Goal: Obtain resource: Obtain resource

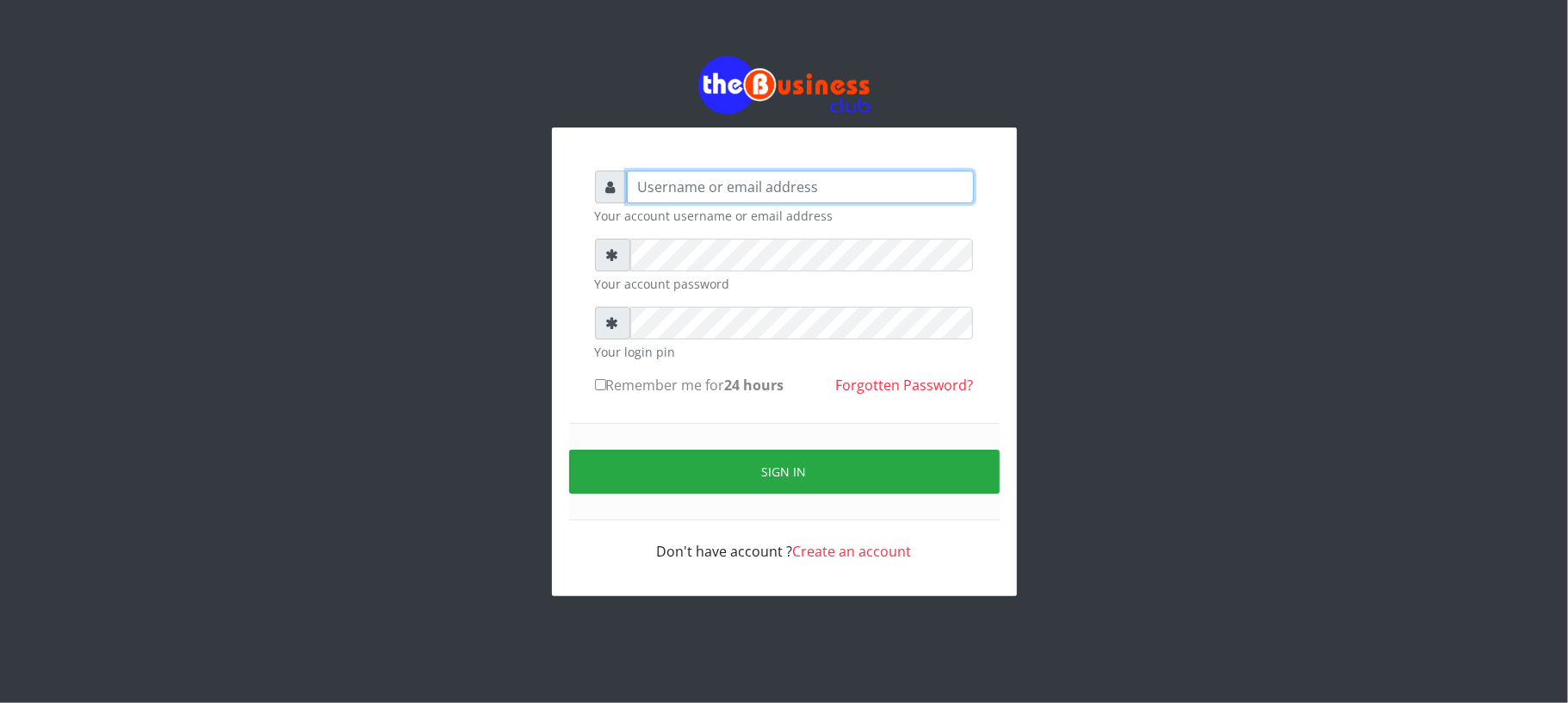
type input "Mavincio"
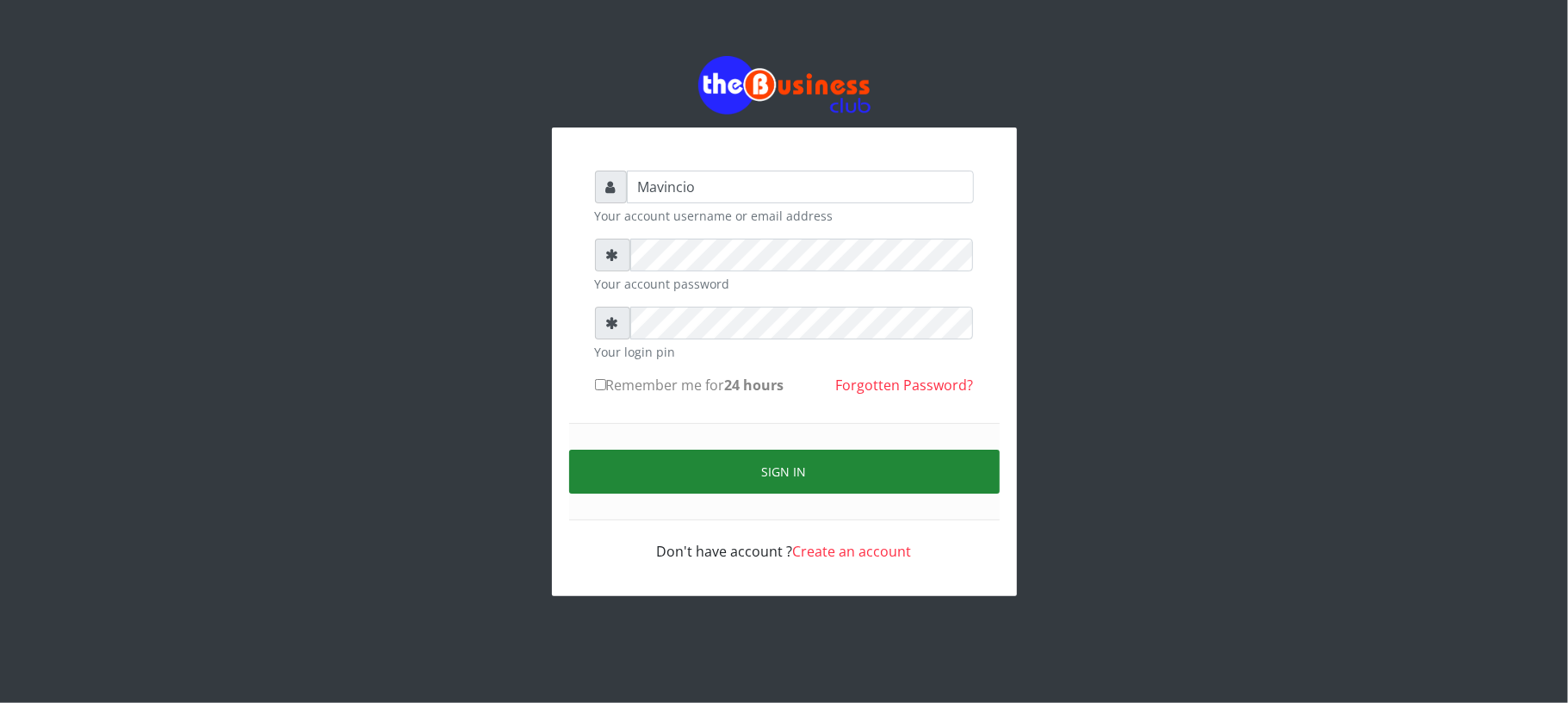
click at [766, 469] on button "Sign in" at bounding box center [784, 471] width 430 height 44
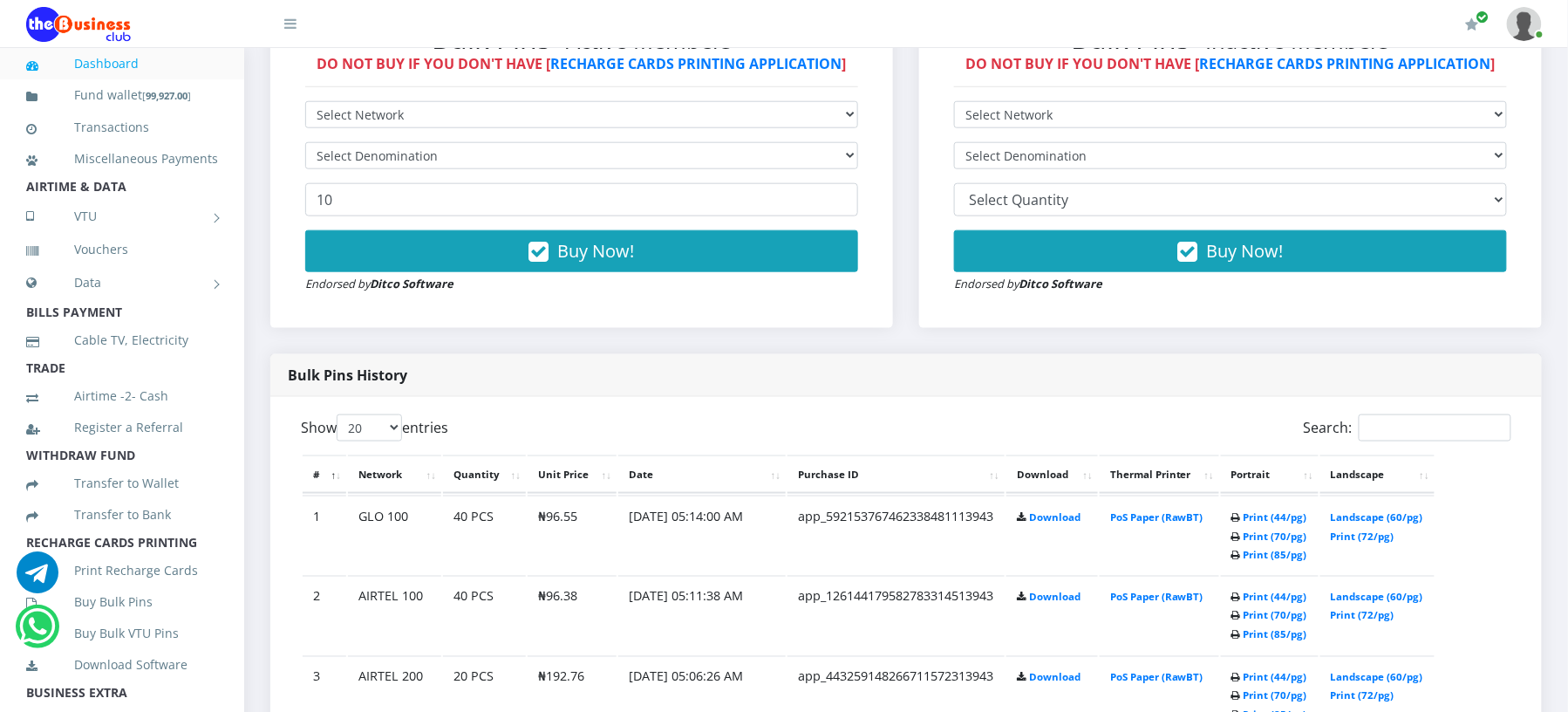
scroll to position [605, 0]
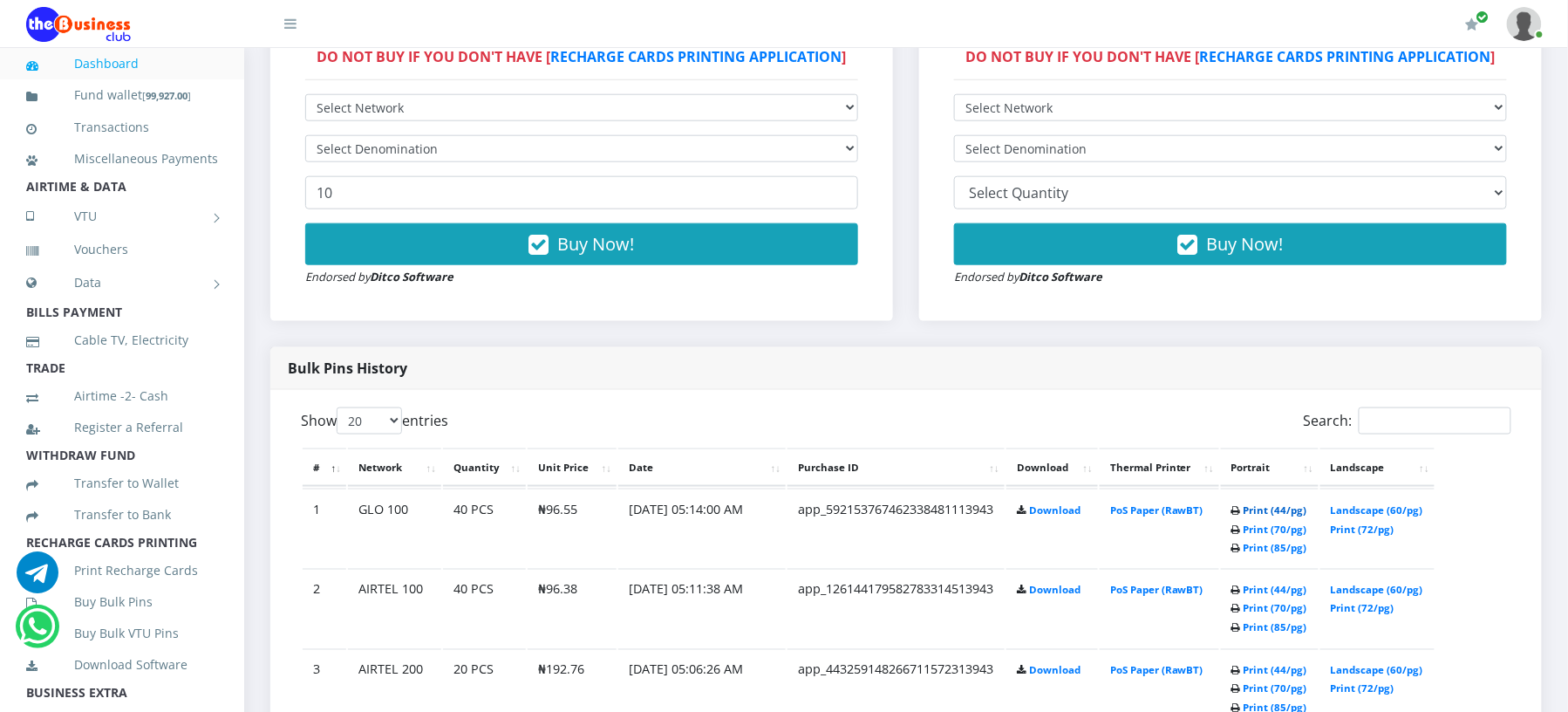
click at [1248, 516] on link "Print (44/pg)" at bounding box center [1276, 510] width 64 height 13
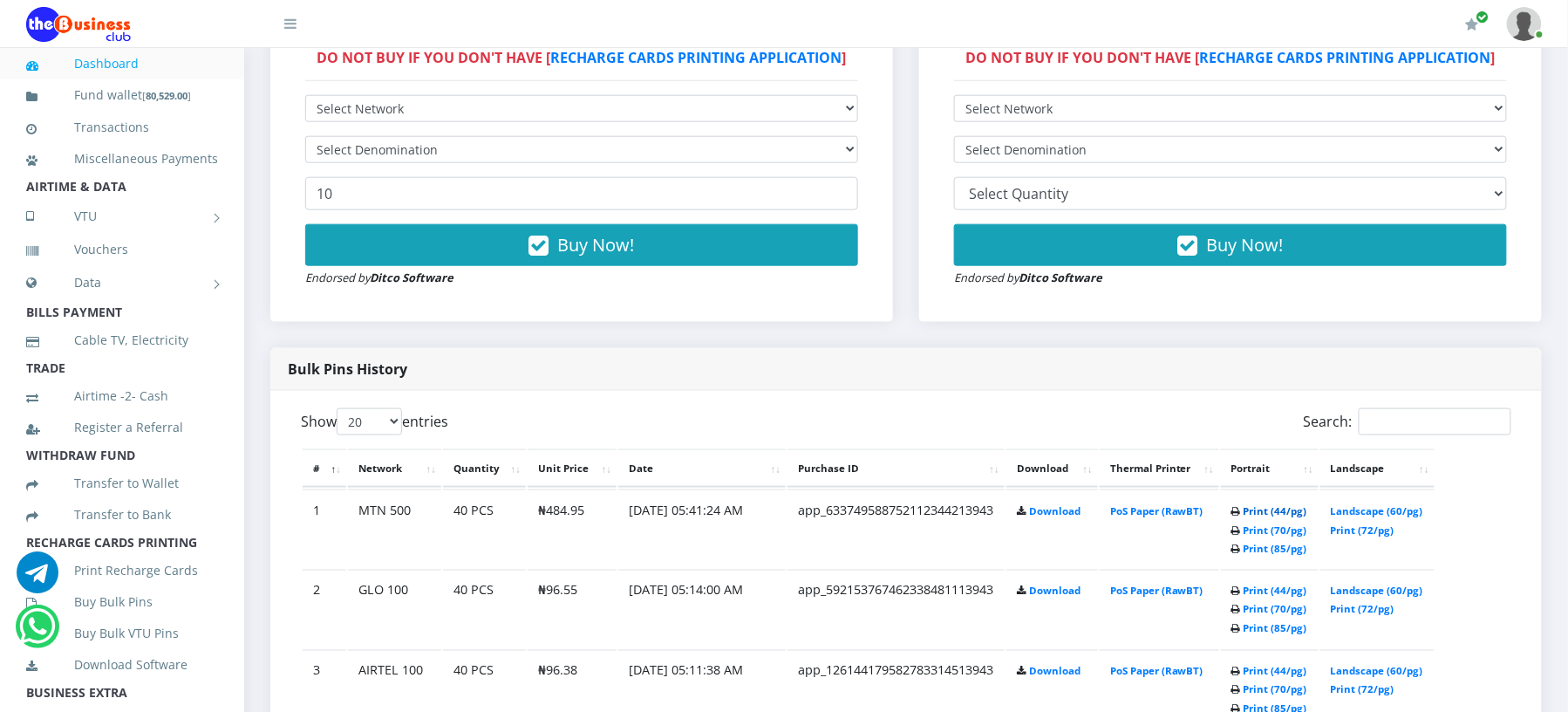
click at [1244, 517] on link "Print (44/pg)" at bounding box center [1276, 511] width 64 height 13
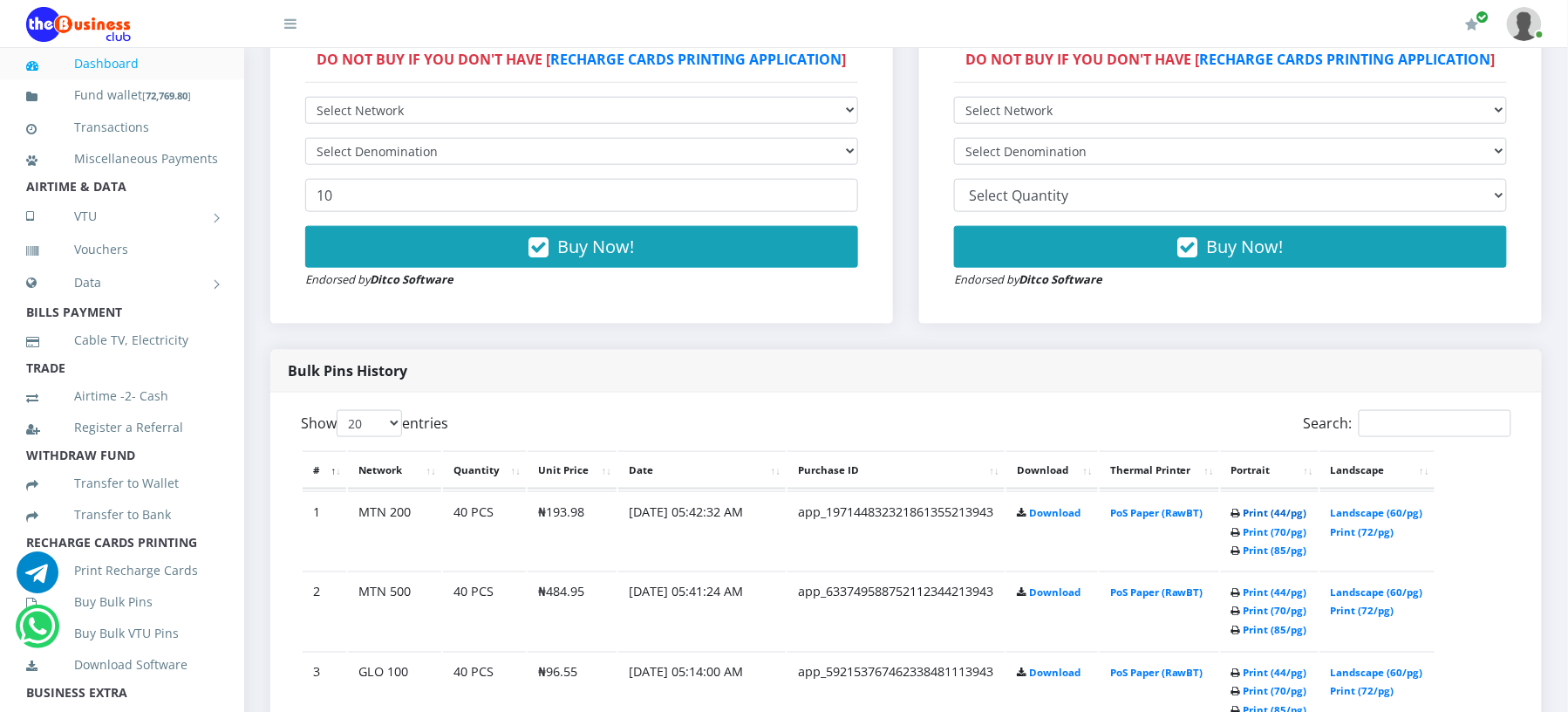
click at [1244, 519] on link "Print (44/pg)" at bounding box center [1276, 513] width 64 height 13
click at [1244, 520] on link "Print (44/pg)" at bounding box center [1276, 514] width 64 height 13
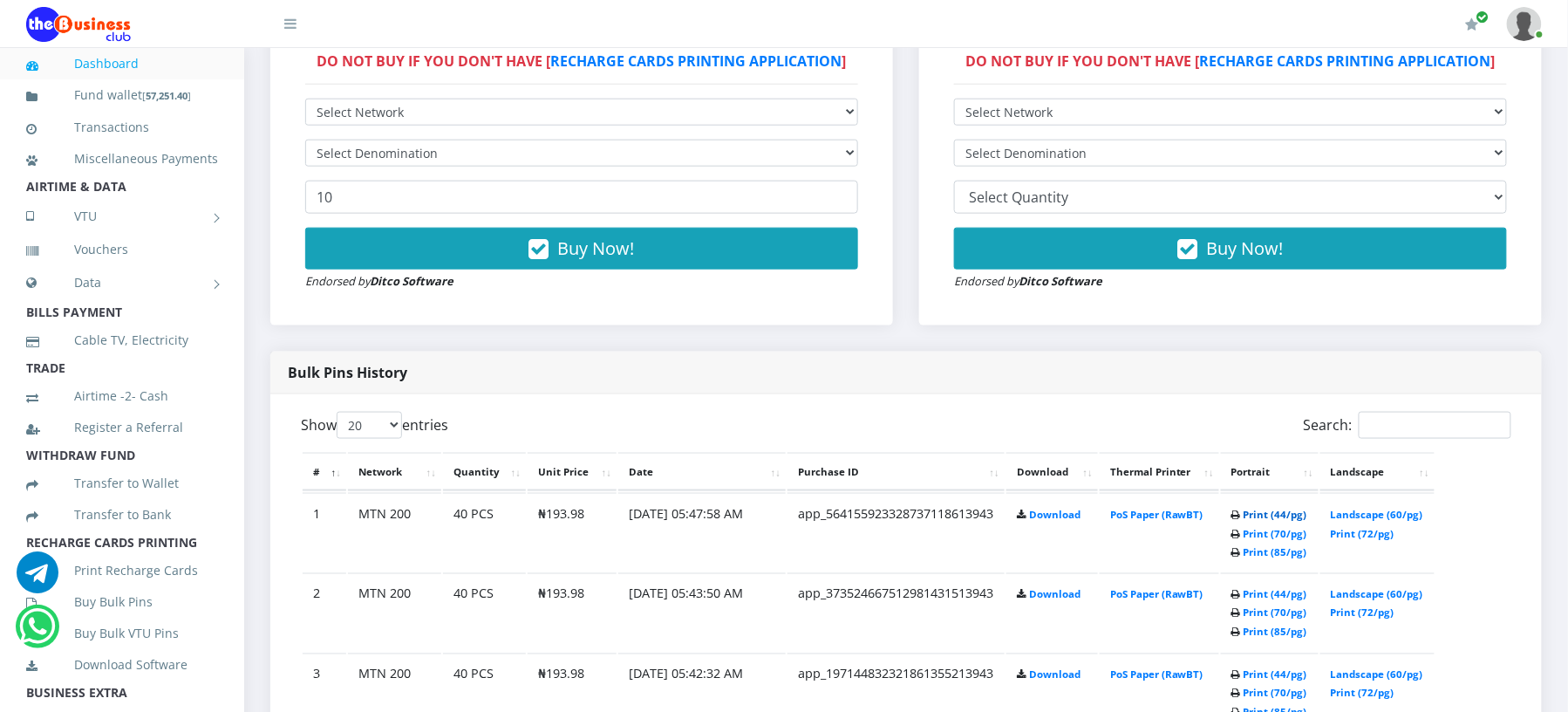
click at [1244, 521] on link "Print (44/pg)" at bounding box center [1276, 514] width 64 height 13
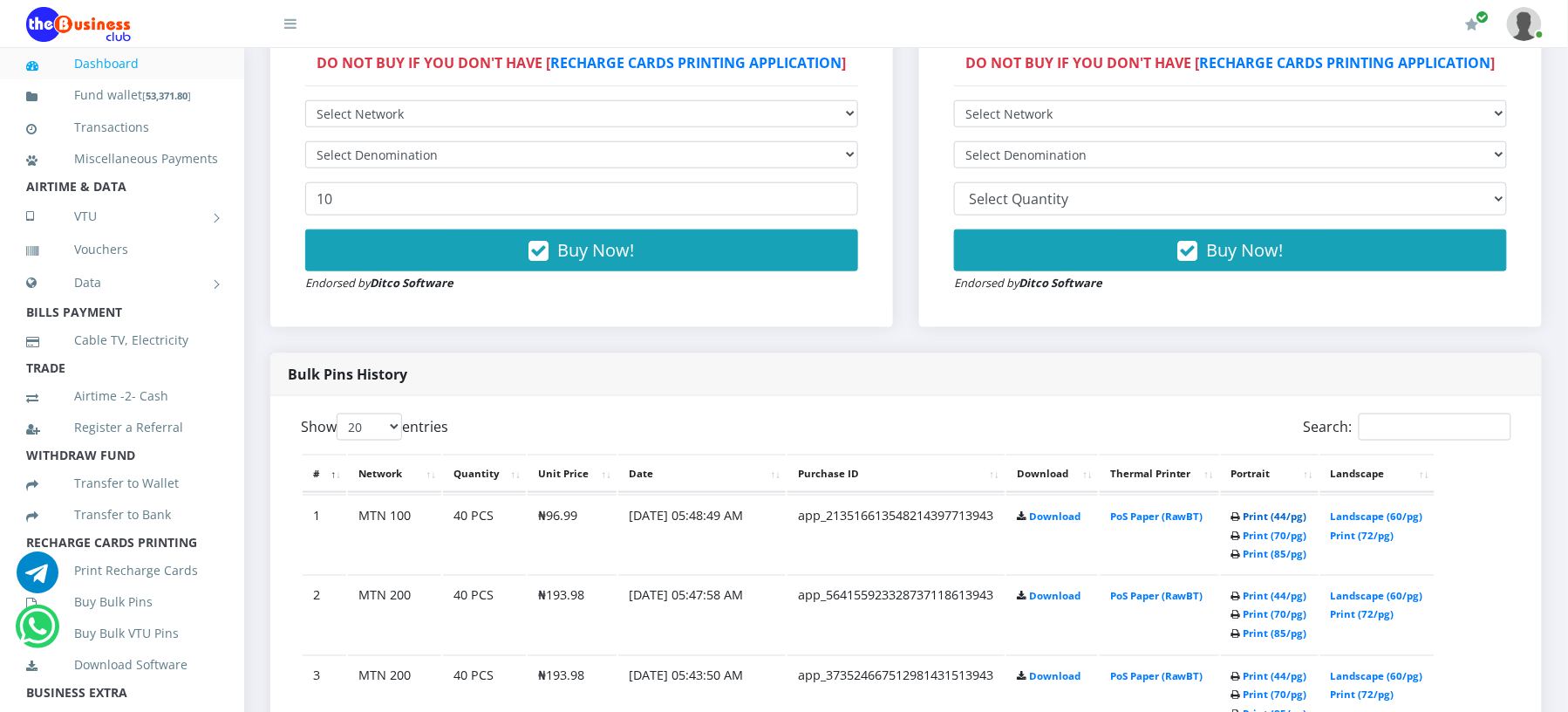
click at [1250, 523] on link "Print (44/pg)" at bounding box center [1276, 516] width 64 height 13
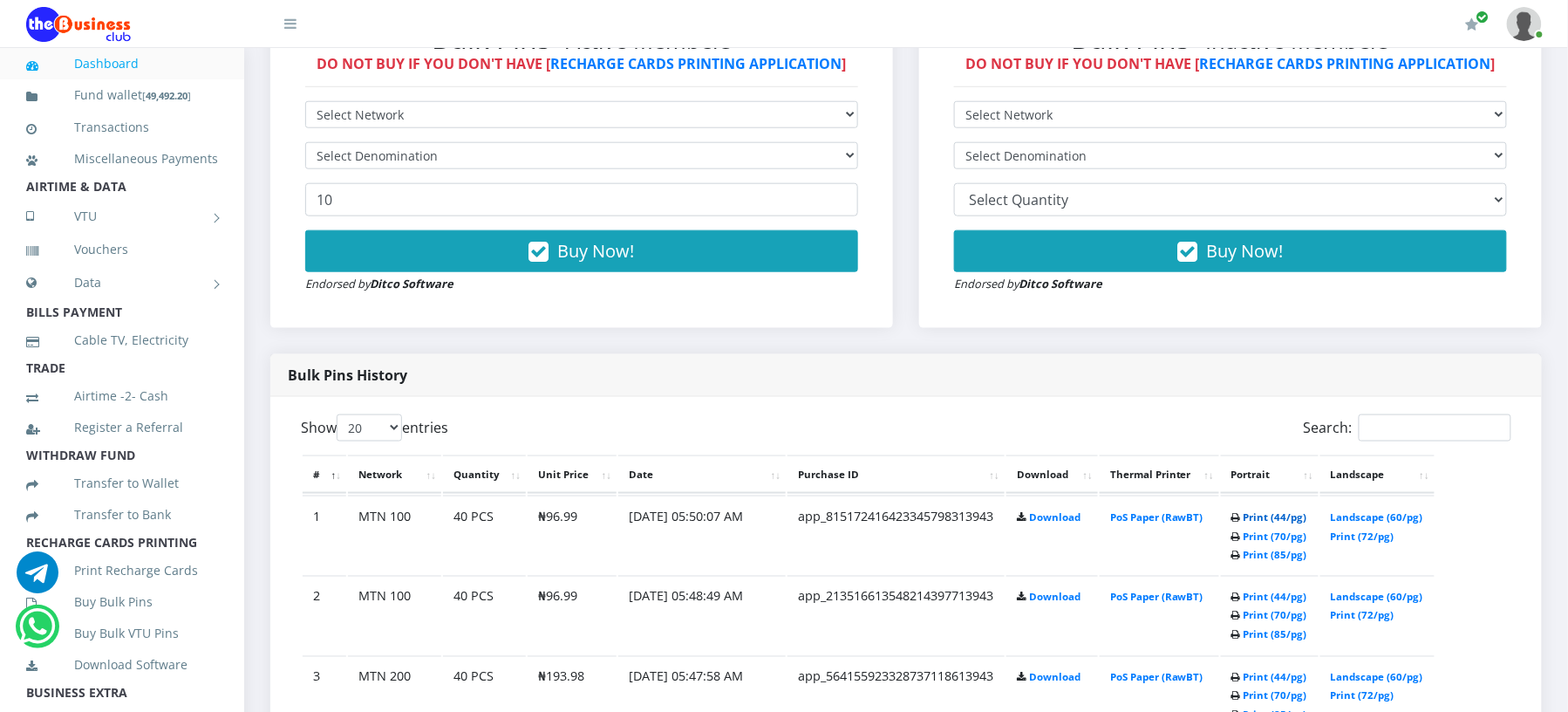
click at [1248, 524] on link "Print (44/pg)" at bounding box center [1276, 517] width 64 height 13
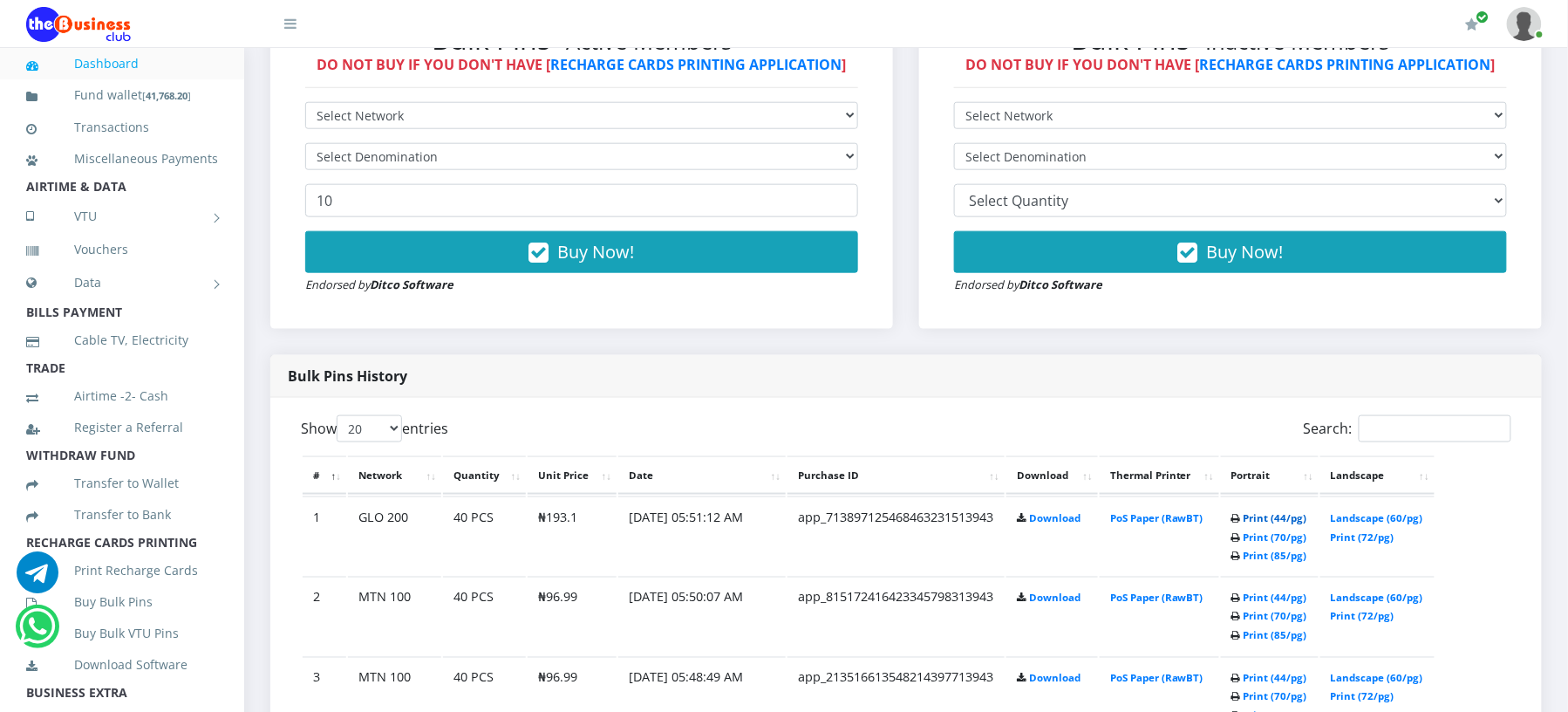
click at [1244, 524] on link "Print (44/pg)" at bounding box center [1276, 518] width 64 height 13
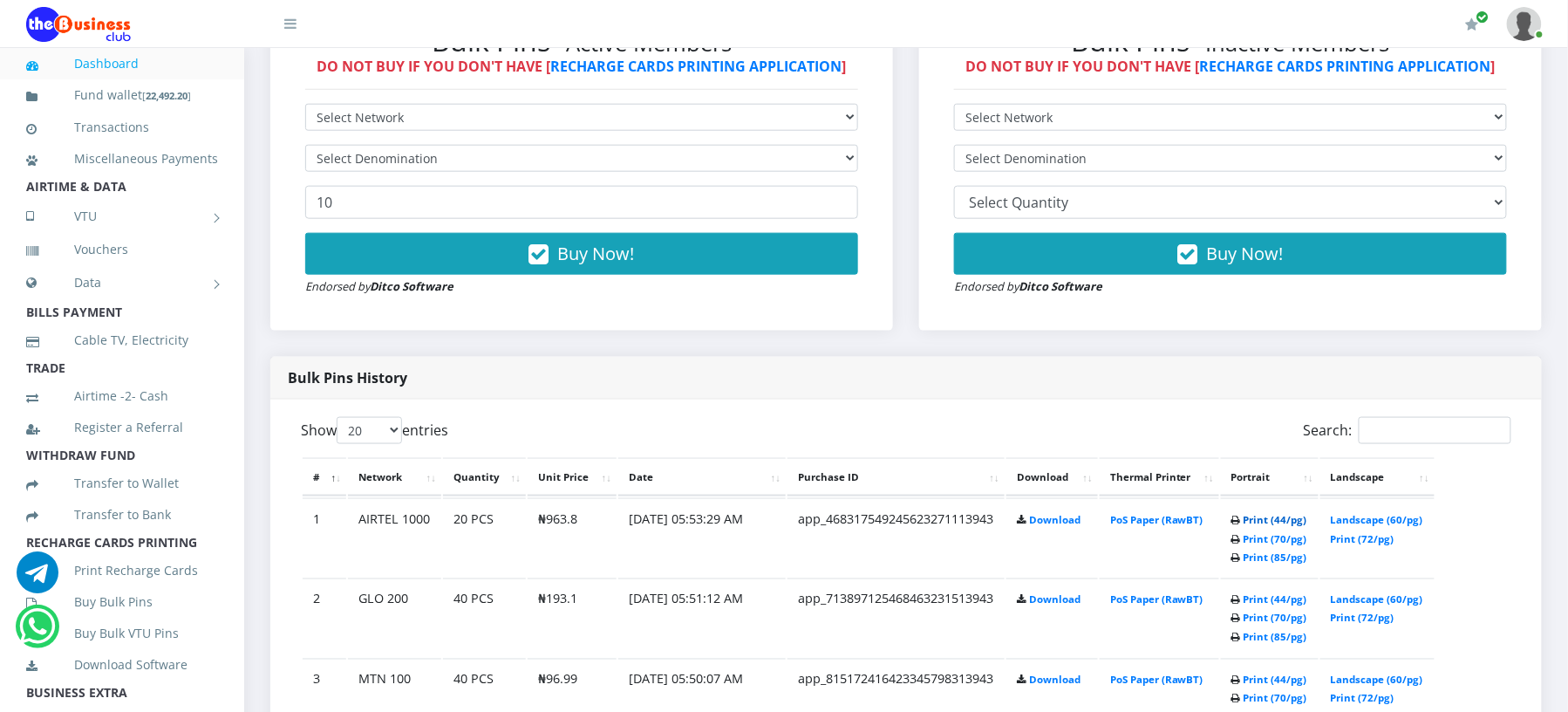
click at [1246, 526] on link "Print (44/pg)" at bounding box center [1276, 520] width 64 height 13
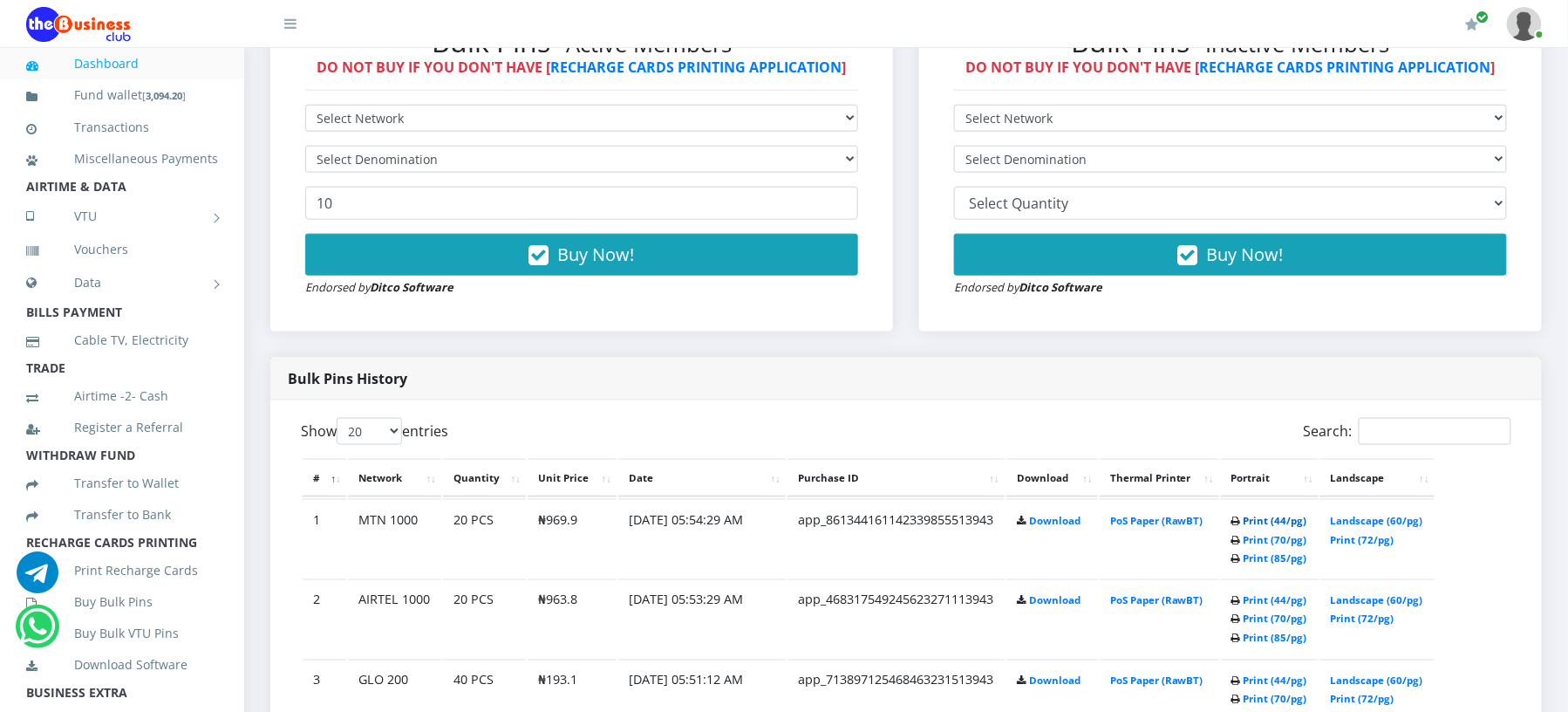
click at [1244, 527] on link "Print (44/pg)" at bounding box center [1276, 521] width 64 height 13
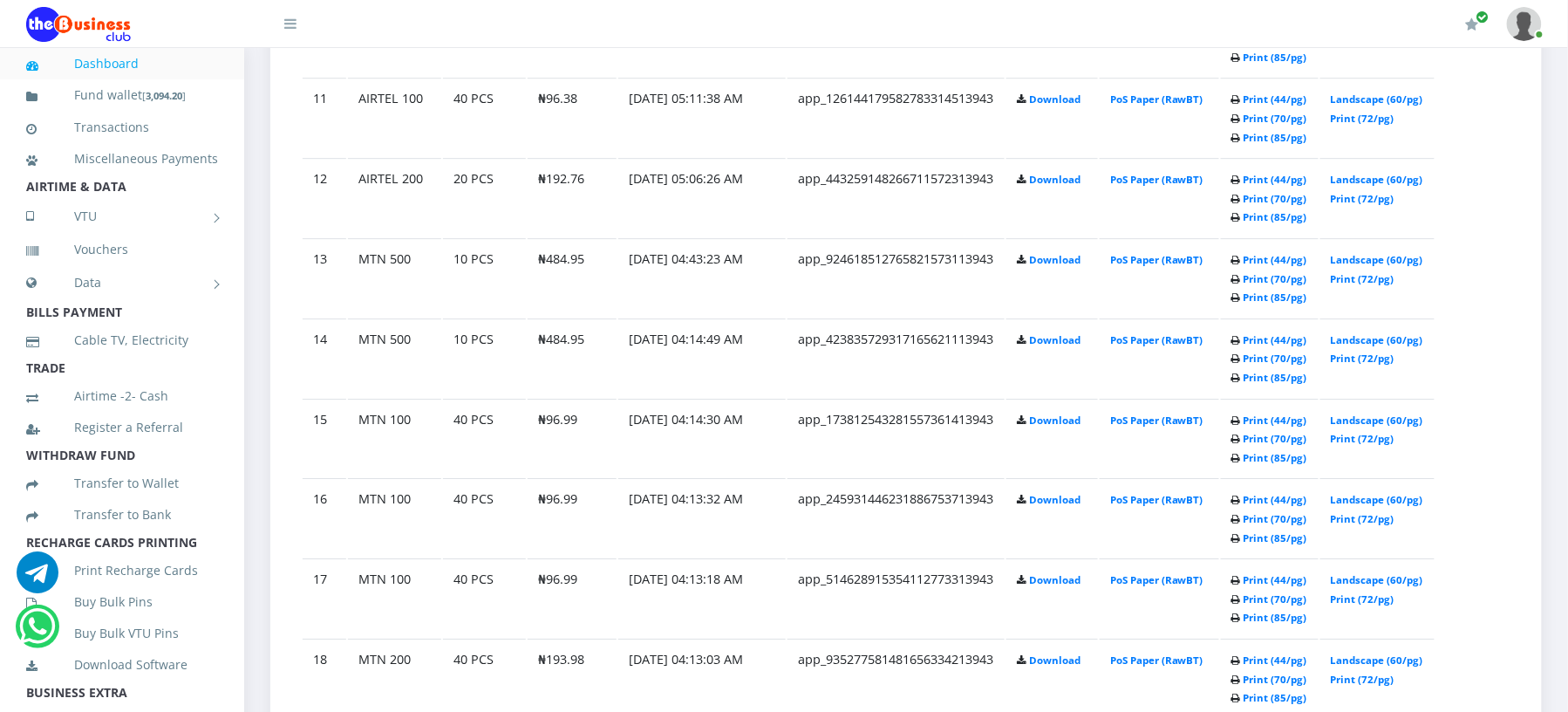
scroll to position [1819, 0]
